Goal: Find specific page/section: Find specific page/section

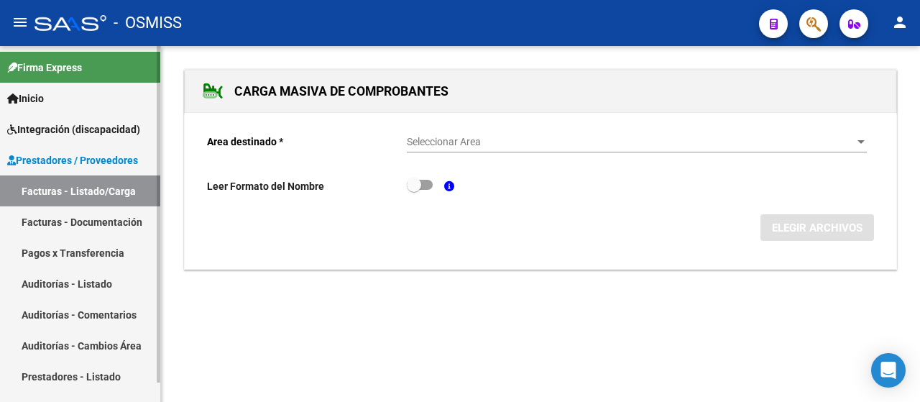
click at [89, 188] on link "Facturas - Listado/Carga" at bounding box center [80, 190] width 160 height 31
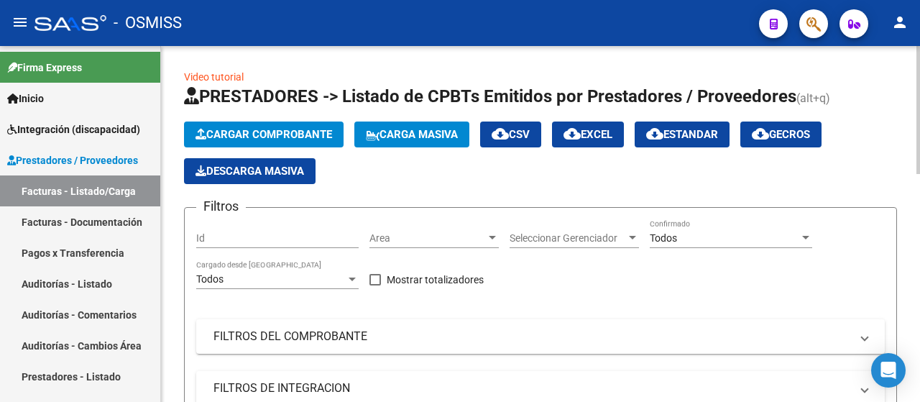
click at [432, 137] on span "Carga Masiva" at bounding box center [412, 134] width 92 height 13
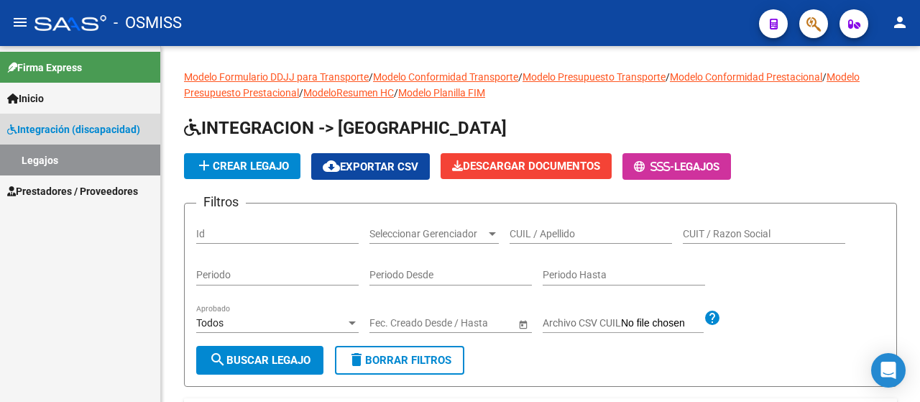
click at [86, 159] on link "Legajos" at bounding box center [80, 159] width 160 height 31
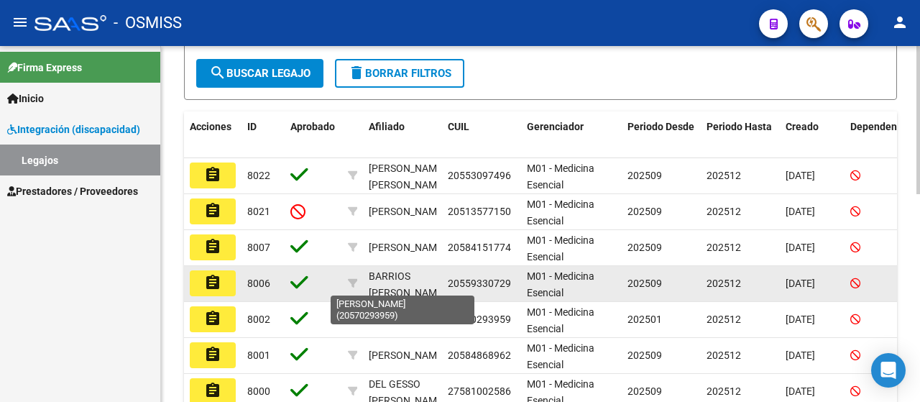
scroll to position [287, 0]
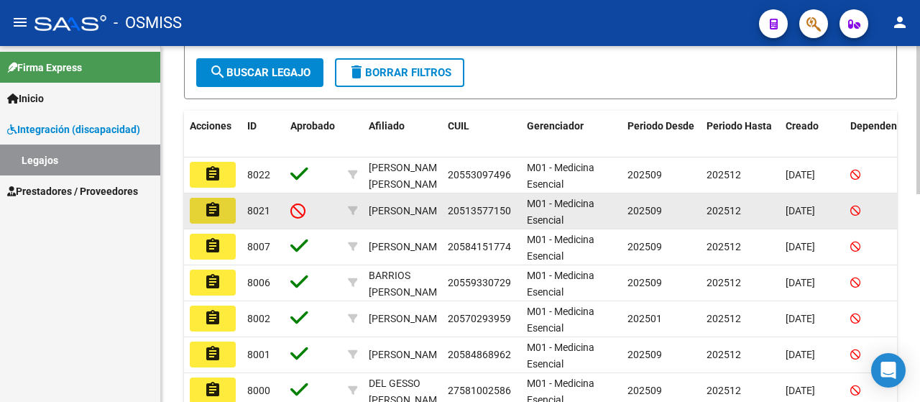
click at [203, 209] on button "assignment" at bounding box center [213, 211] width 46 height 26
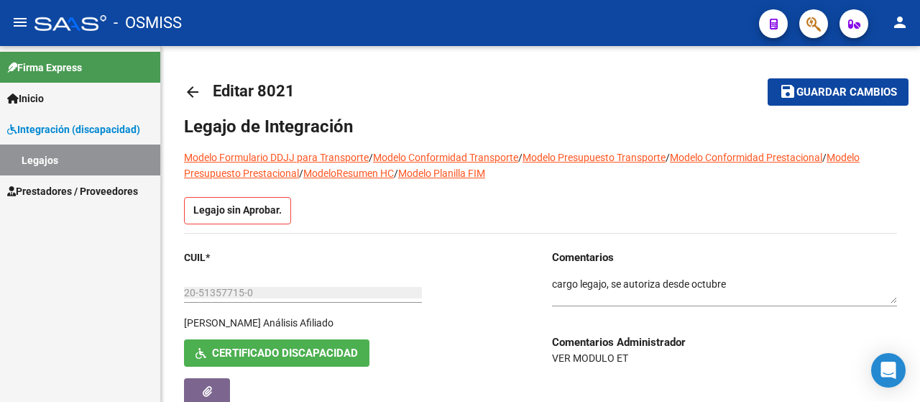
click at [68, 154] on link "Legajos" at bounding box center [80, 159] width 160 height 31
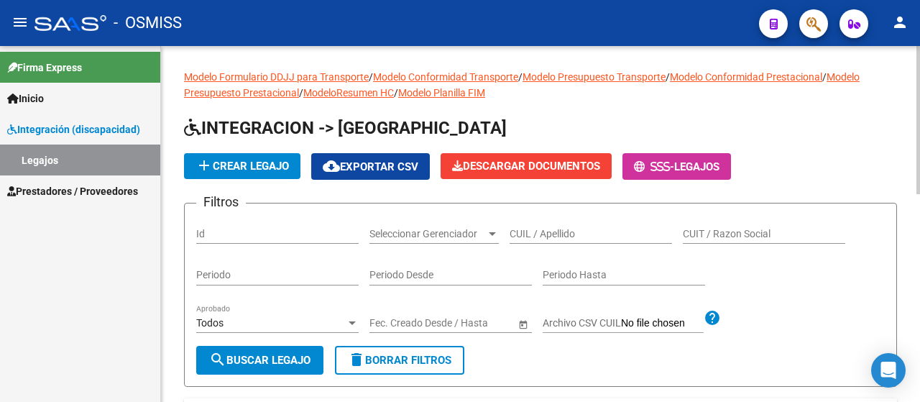
click at [558, 231] on input "CUIL / Apellido" at bounding box center [590, 234] width 162 height 12
type input "[PERSON_NAME]"
click at [287, 351] on button "search Buscar Legajo" at bounding box center [259, 360] width 127 height 29
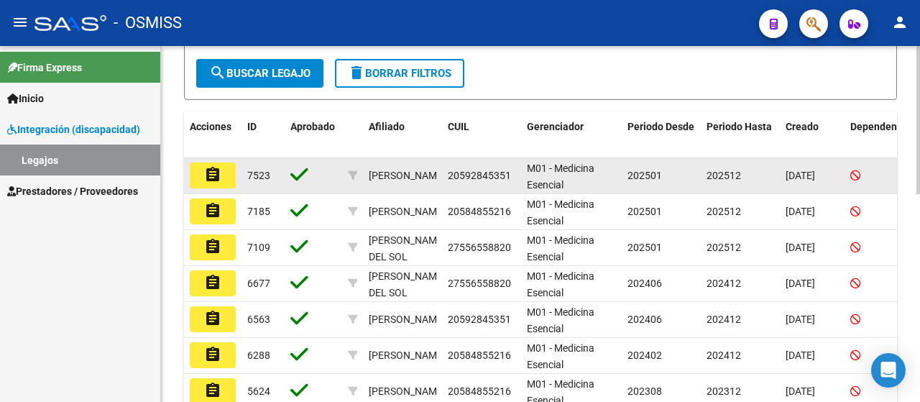
scroll to position [287, 0]
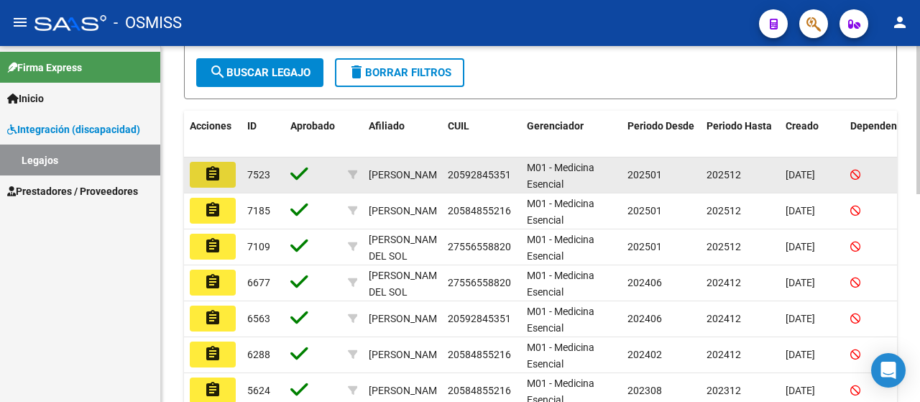
click at [210, 172] on mat-icon "assignment" at bounding box center [212, 173] width 17 height 17
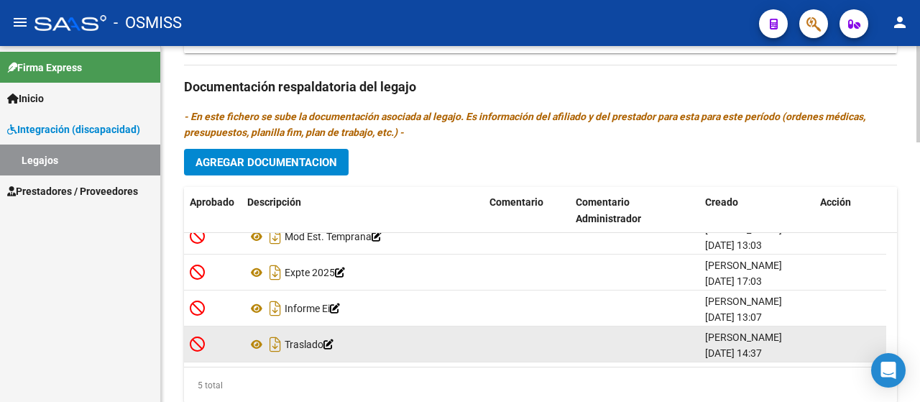
scroll to position [888, 0]
